Goal: Transaction & Acquisition: Purchase product/service

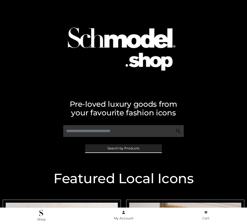
click at [123, 148] on span "Search by Products" at bounding box center [124, 148] width 32 height 3
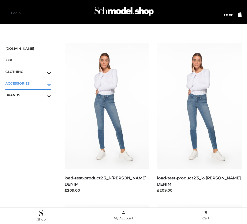
click at [41, 83] on icon "Toggle Submenu" at bounding box center [21, 84] width 61 height 6
click at [31, 95] on span "BAGS" at bounding box center [31, 95] width 40 height 6
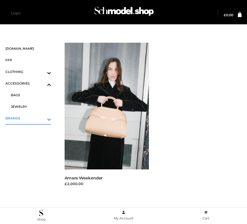
click at [41, 118] on icon "Toggle Submenu" at bounding box center [21, 119] width 61 height 6
click at [31, 107] on span "OPP SWIMWEAR" at bounding box center [31, 107] width 40 height 6
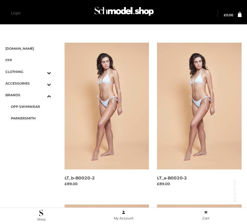
scroll to position [780, 0]
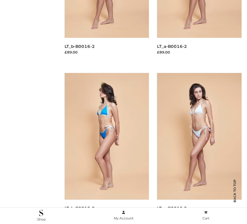
click at [107, 148] on img at bounding box center [107, 136] width 85 height 127
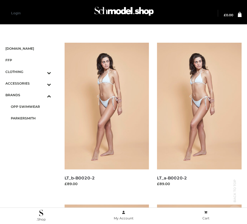
scroll to position [294, 0]
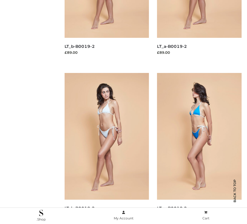
click at [199, 148] on img at bounding box center [199, 136] width 85 height 127
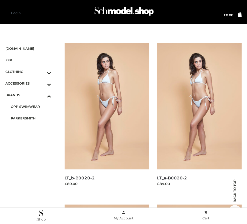
scroll to position [456, 0]
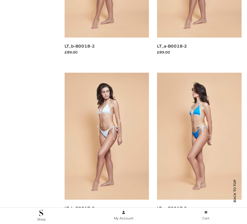
click at [199, 148] on img at bounding box center [199, 136] width 85 height 127
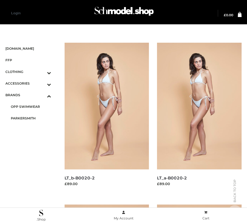
scroll to position [294, 0]
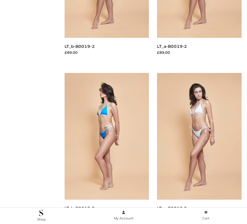
click at [107, 148] on img at bounding box center [107, 136] width 85 height 127
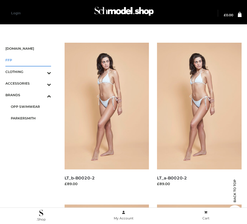
click at [28, 60] on span "FFP" at bounding box center [28, 60] width 46 height 6
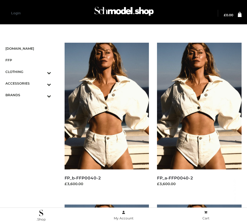
scroll to position [780, 0]
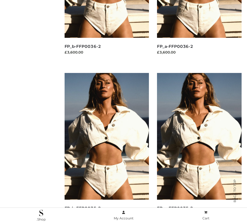
click at [199, 148] on img at bounding box center [199, 136] width 85 height 127
click at [107, 148] on img at bounding box center [107, 136] width 85 height 127
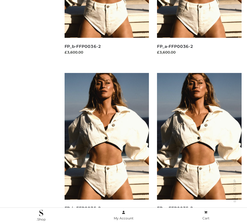
scroll to position [456, 0]
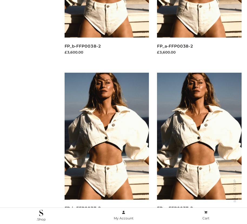
click at [107, 148] on img at bounding box center [107, 136] width 85 height 127
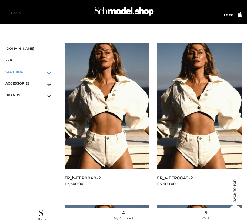
click at [41, 72] on icon "Toggle Submenu" at bounding box center [21, 73] width 61 height 6
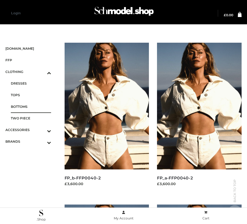
click at [31, 107] on span "BOTTOMS" at bounding box center [31, 107] width 40 height 6
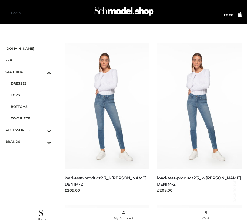
scroll to position [618, 0]
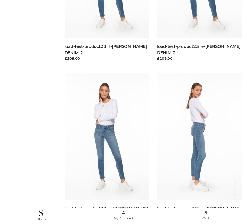
click at [199, 148] on img at bounding box center [199, 136] width 85 height 127
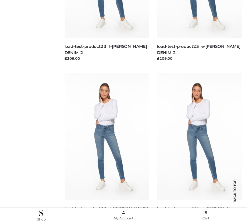
scroll to position [294, 0]
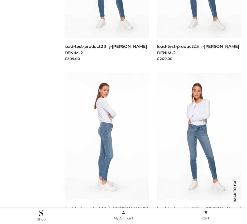
click at [107, 148] on img at bounding box center [107, 136] width 85 height 127
